Goal: Transaction & Acquisition: Purchase product/service

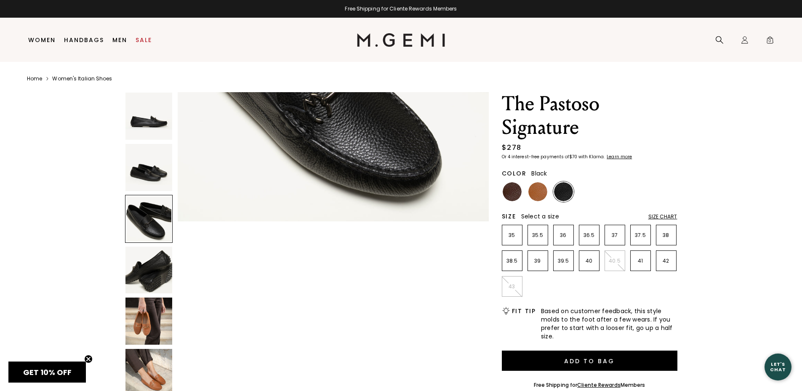
scroll to position [716, 0]
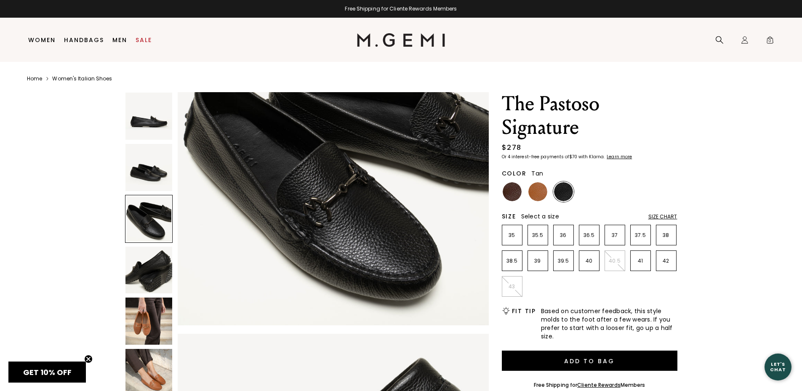
click at [539, 195] on img at bounding box center [537, 191] width 19 height 19
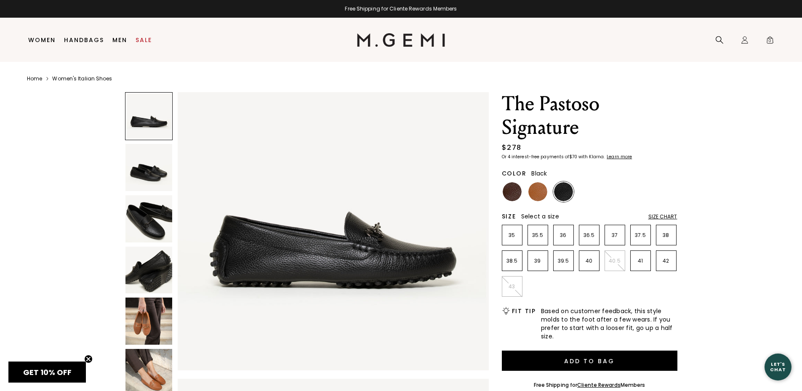
scroll to position [42, 0]
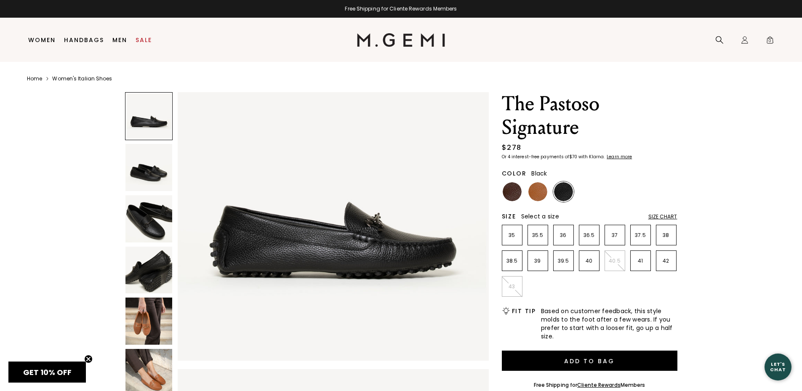
click at [657, 216] on div "Size Chart" at bounding box center [662, 216] width 29 height 7
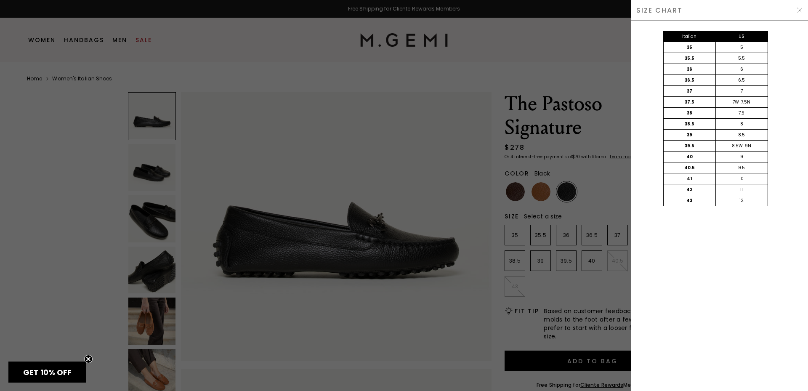
click at [801, 11] on img at bounding box center [800, 10] width 7 height 7
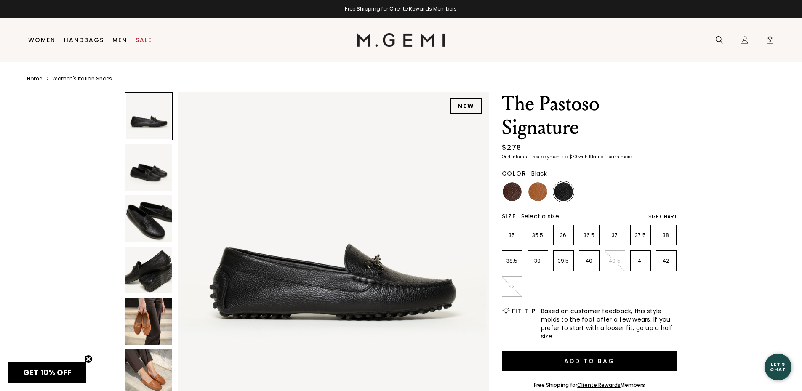
scroll to position [0, 0]
